Goal: Find specific fact: Locate a discrete piece of known information

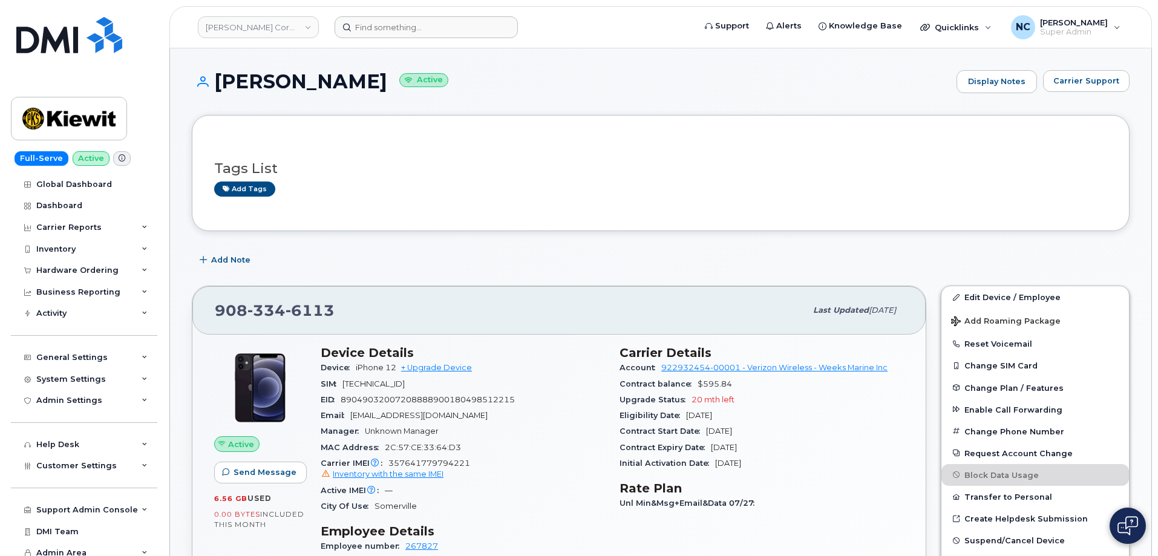
scroll to position [61, 0]
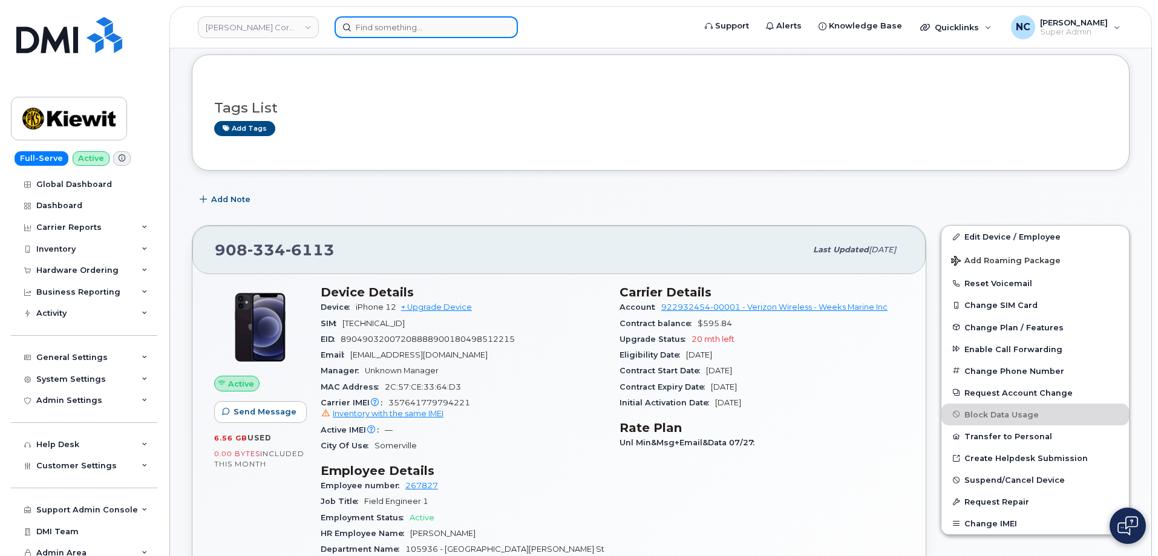
click at [395, 31] on input at bounding box center [426, 27] width 183 height 22
paste input "[PERSON_NAME]"
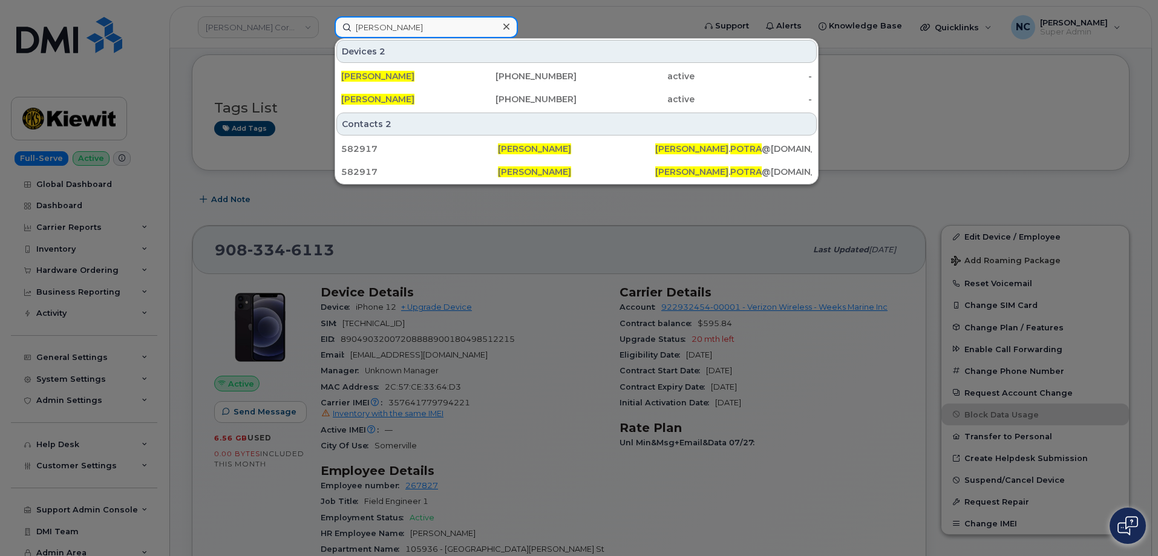
drag, startPoint x: 438, startPoint y: 18, endPoint x: 229, endPoint y: 4, distance: 209.9
click at [325, 16] on div "[PERSON_NAME] Devices 2 [PERSON_NAME] [PHONE_NUMBER] active - [PERSON_NAME] [PH…" at bounding box center [511, 27] width 372 height 22
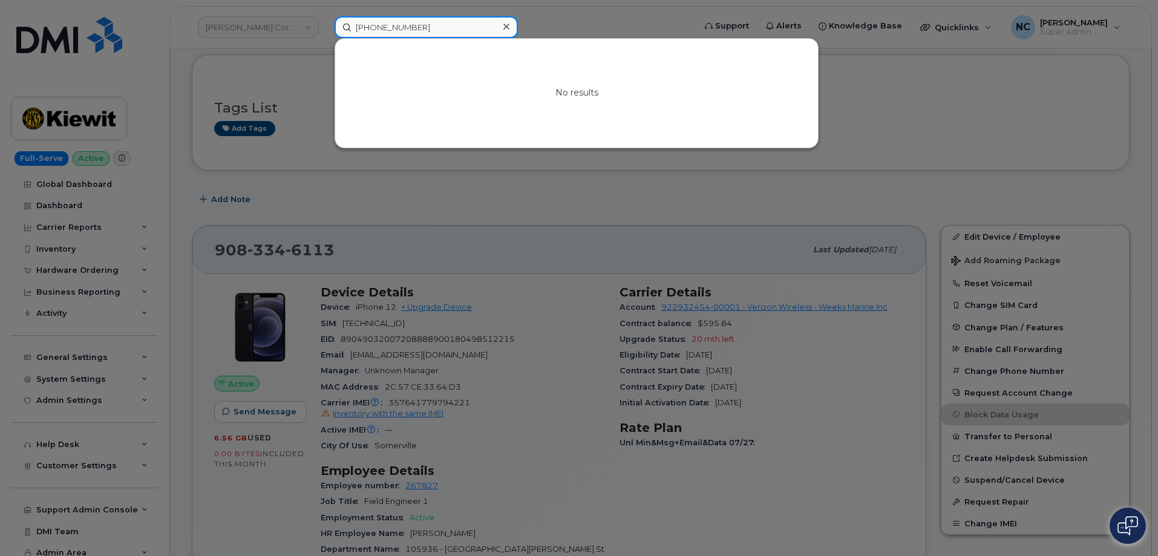
drag, startPoint x: 440, startPoint y: 22, endPoint x: 293, endPoint y: 26, distance: 147.1
click at [325, 26] on div "[PHONE_NUMBER] No results" at bounding box center [511, 27] width 372 height 22
paste input "30"
type input "[PHONE_NUMBER]"
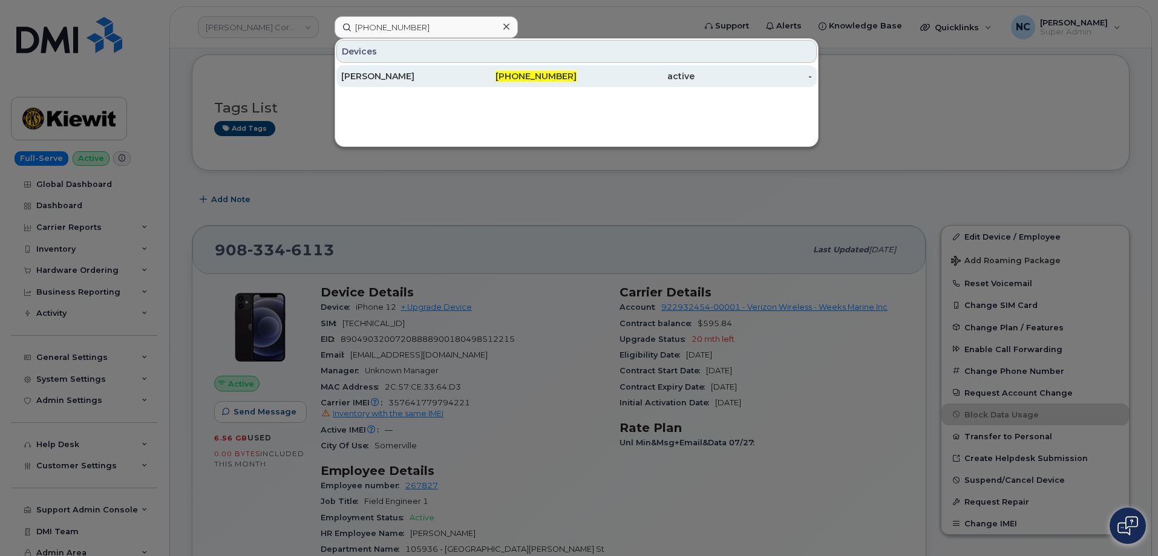
click at [430, 73] on div "[PERSON_NAME]" at bounding box center [400, 76] width 118 height 12
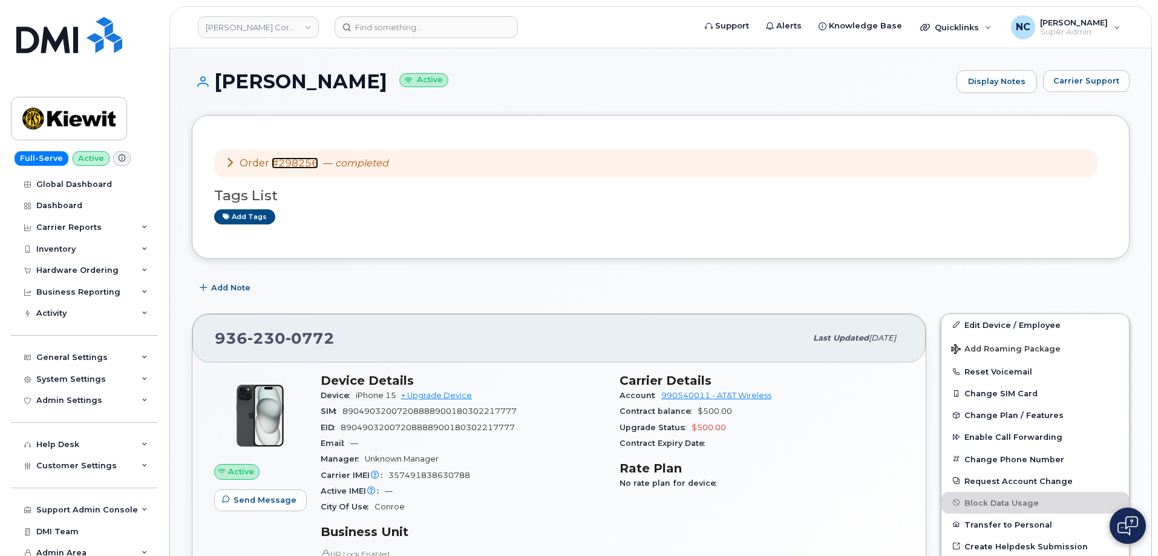
click at [306, 163] on link "#298256" at bounding box center [295, 162] width 47 height 11
drag, startPoint x: 474, startPoint y: 481, endPoint x: 387, endPoint y: 474, distance: 87.4
click at [387, 474] on div "Carrier IMEI Carrier IMEI is reported during the last billing cycle or change o…" at bounding box center [463, 476] width 284 height 16
copy span "357491838630788"
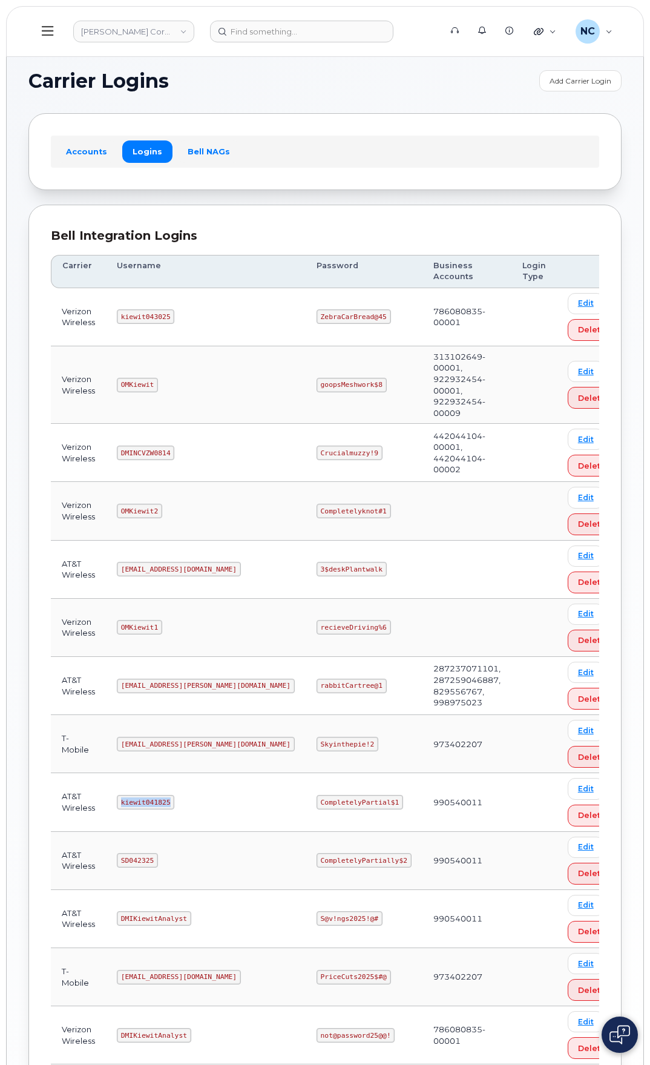
drag, startPoint x: 169, startPoint y: 782, endPoint x: 125, endPoint y: 786, distance: 44.4
click at [125, 795] on code "kiewit041825" at bounding box center [145, 802] width 57 height 15
copy code "kiewit041825"
drag, startPoint x: 341, startPoint y: 786, endPoint x: 261, endPoint y: 785, distance: 79.3
click at [306, 785] on td "CompletelyPartial$1" at bounding box center [364, 802] width 117 height 58
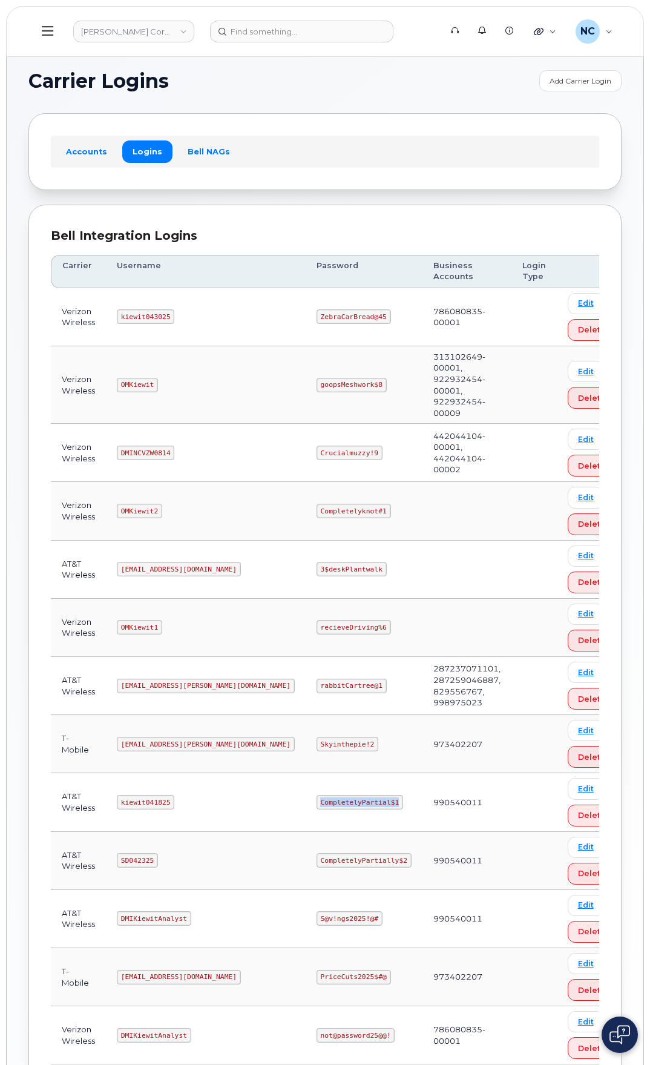
copy code "CompletelyPartial$1"
